Goal: Find specific page/section: Find specific page/section

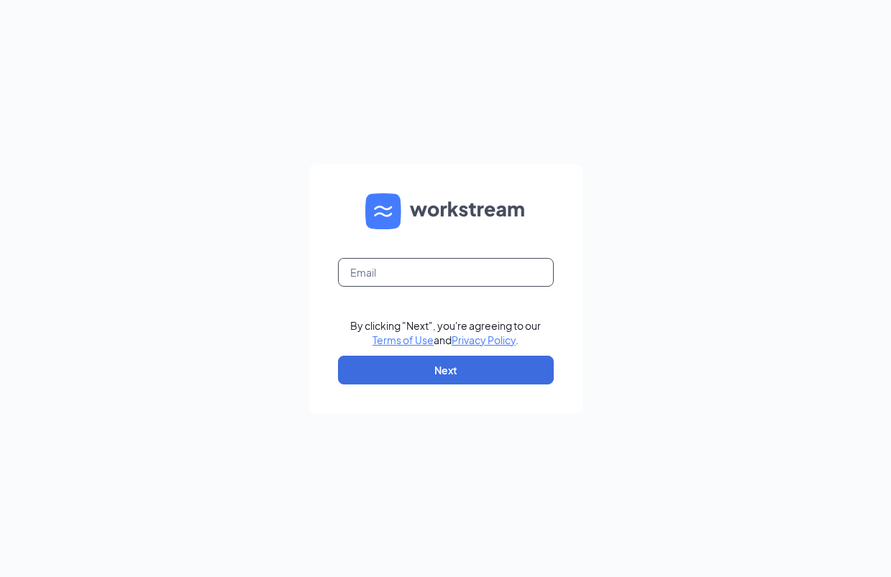
click at [397, 282] on input "text" at bounding box center [446, 272] width 216 height 29
type input "[EMAIL_ADDRESS][DOMAIN_NAME]"
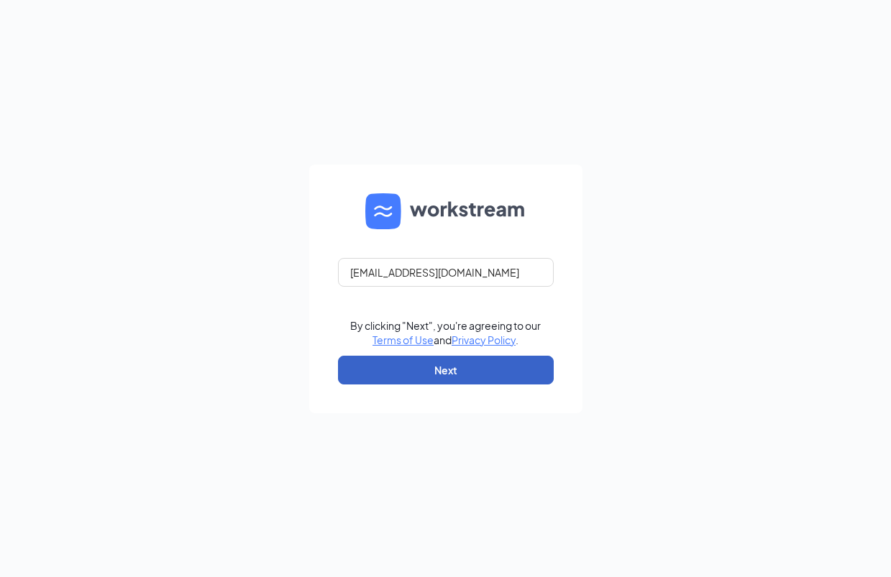
click at [414, 368] on button "Next" at bounding box center [446, 370] width 216 height 29
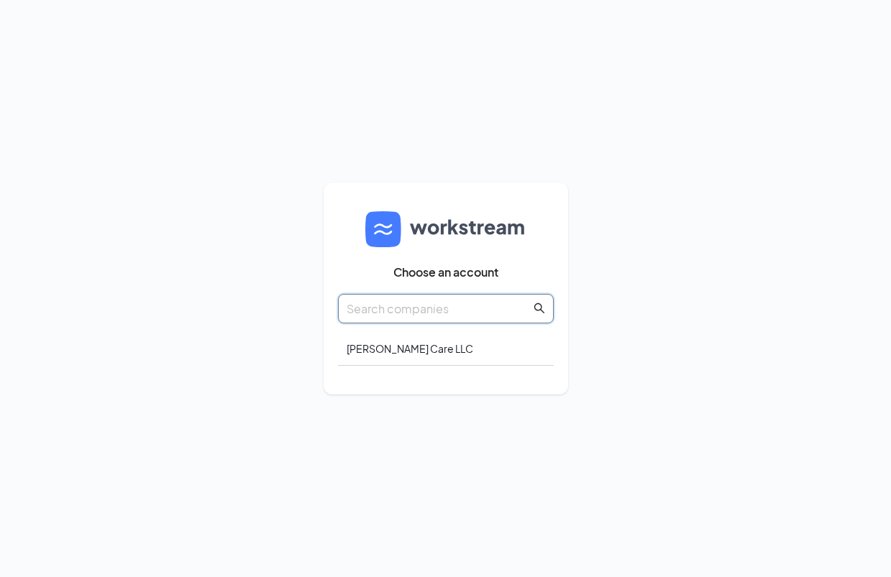
click at [474, 309] on input "text" at bounding box center [438, 309] width 184 height 18
click at [431, 353] on div "Rick Care LLC" at bounding box center [446, 349] width 216 height 34
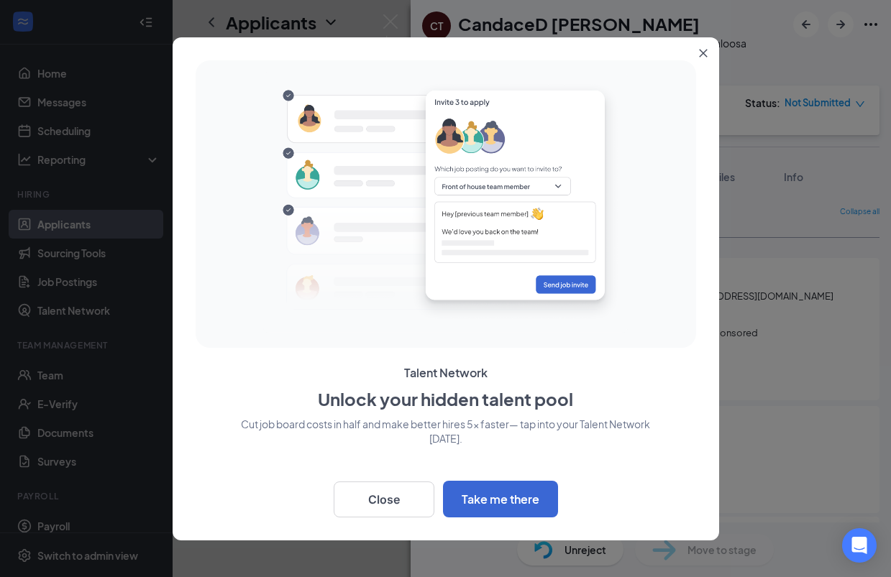
click at [705, 51] on icon "Close" at bounding box center [703, 53] width 9 height 9
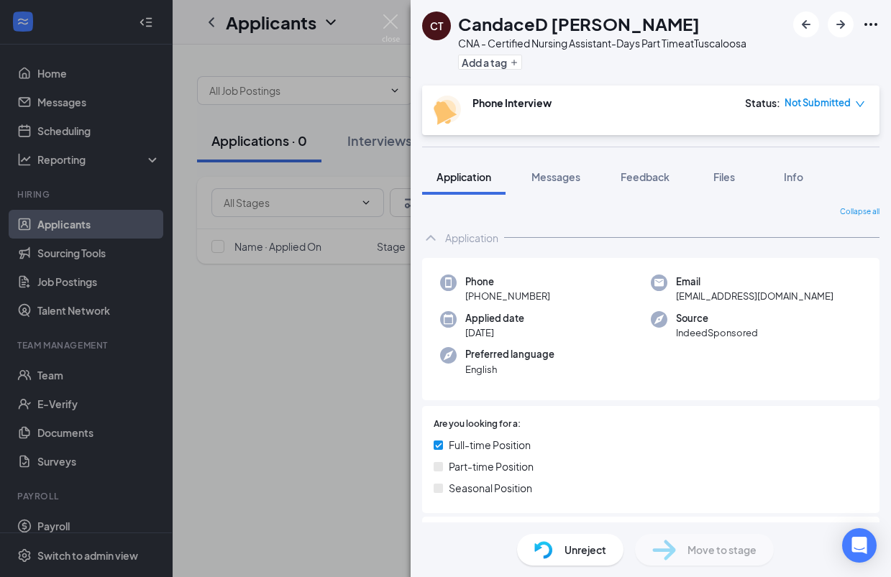
click at [109, 483] on div "CT CandaceD Thomas CNA - Certified Nursing Assistant-Days Part Time at Tuscaloo…" at bounding box center [445, 288] width 891 height 577
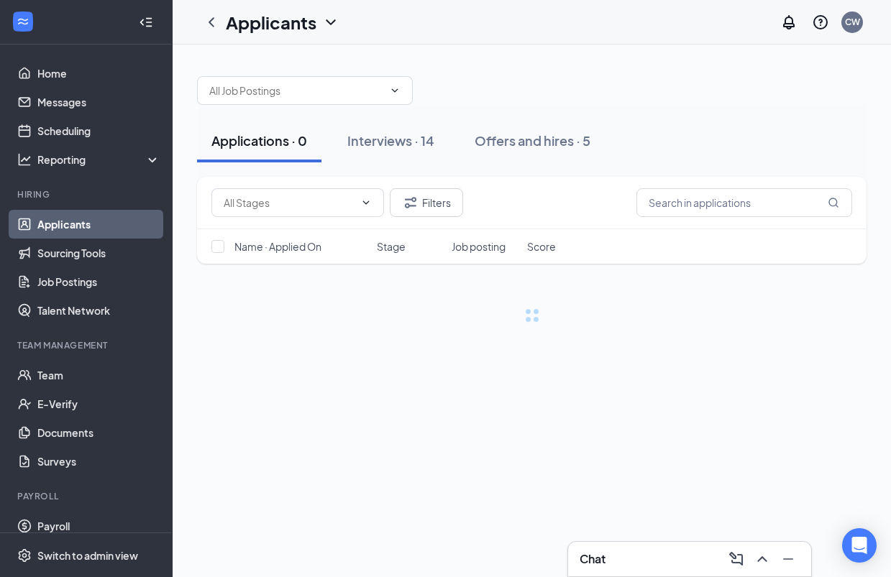
scroll to position [107, 0]
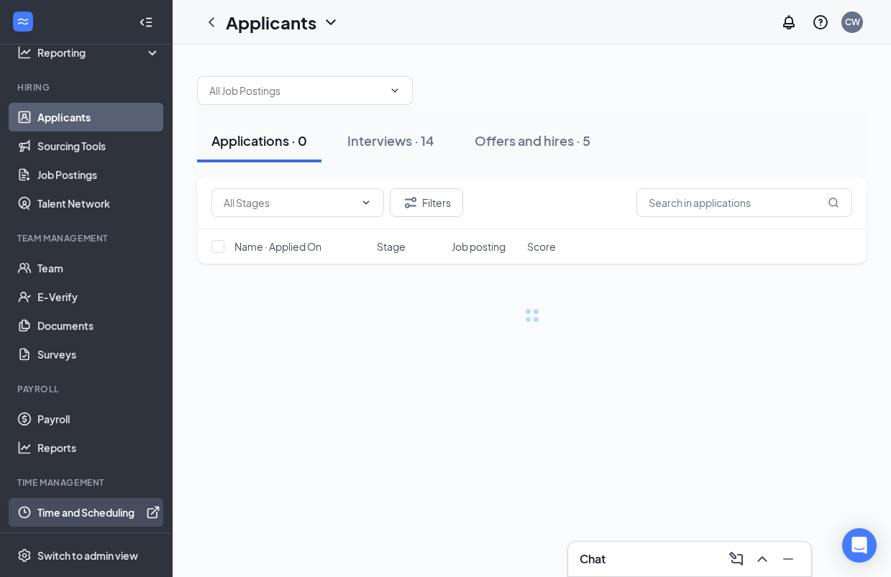
click at [95, 515] on link "Time and Scheduling" at bounding box center [98, 512] width 123 height 29
